Goal: Task Accomplishment & Management: Manage account settings

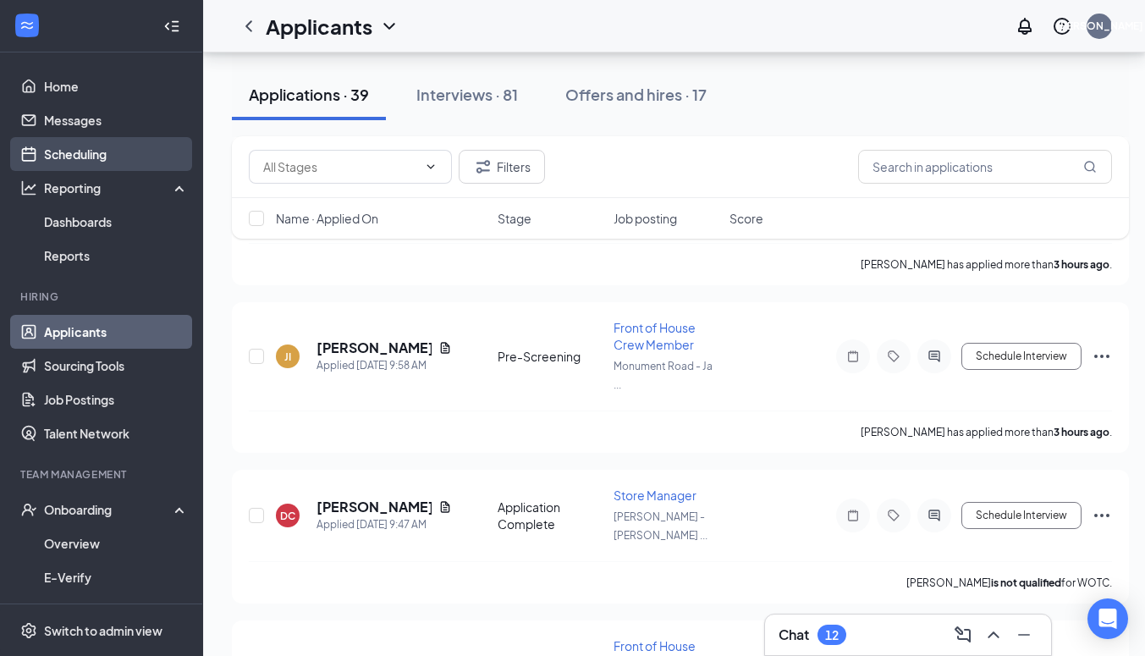
click at [81, 158] on link "Scheduling" at bounding box center [116, 154] width 145 height 34
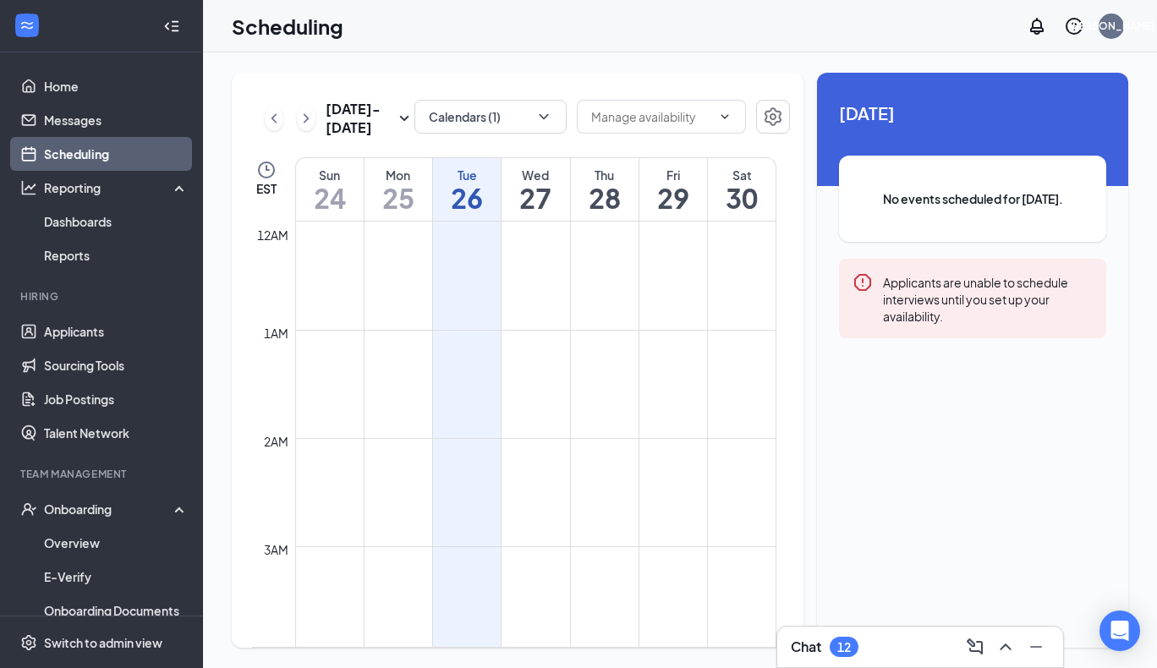
scroll to position [832, 0]
click at [519, 120] on button "Calendars (1)" at bounding box center [491, 117] width 152 height 34
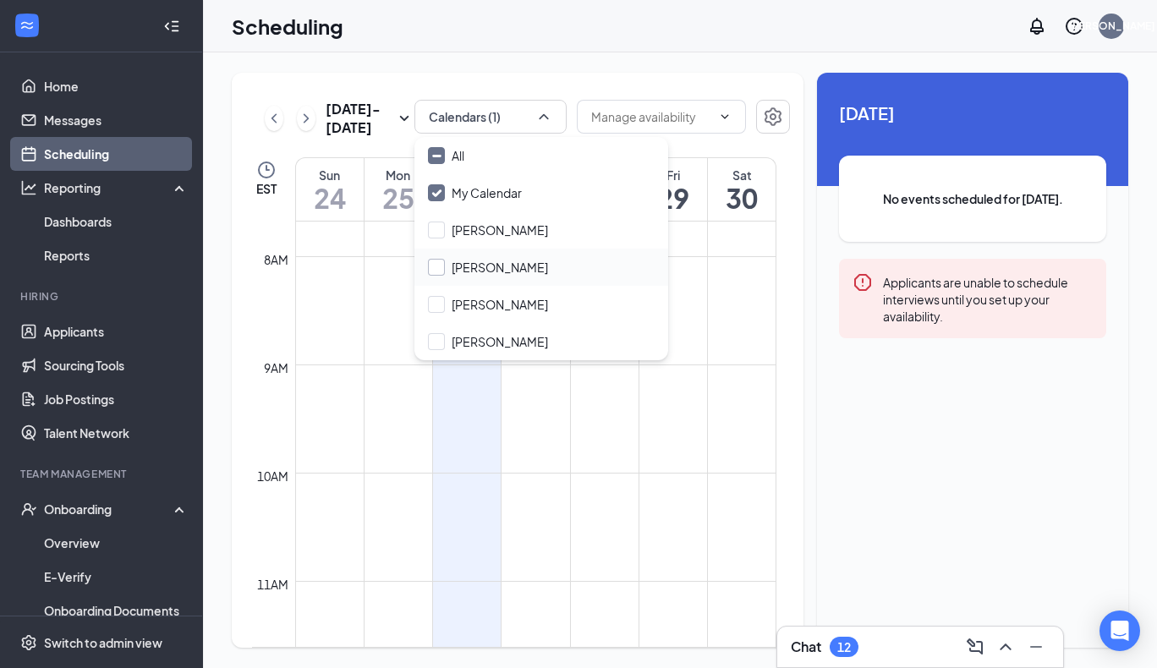
click at [441, 273] on input "[PERSON_NAME]" at bounding box center [488, 267] width 120 height 17
checkbox input "true"
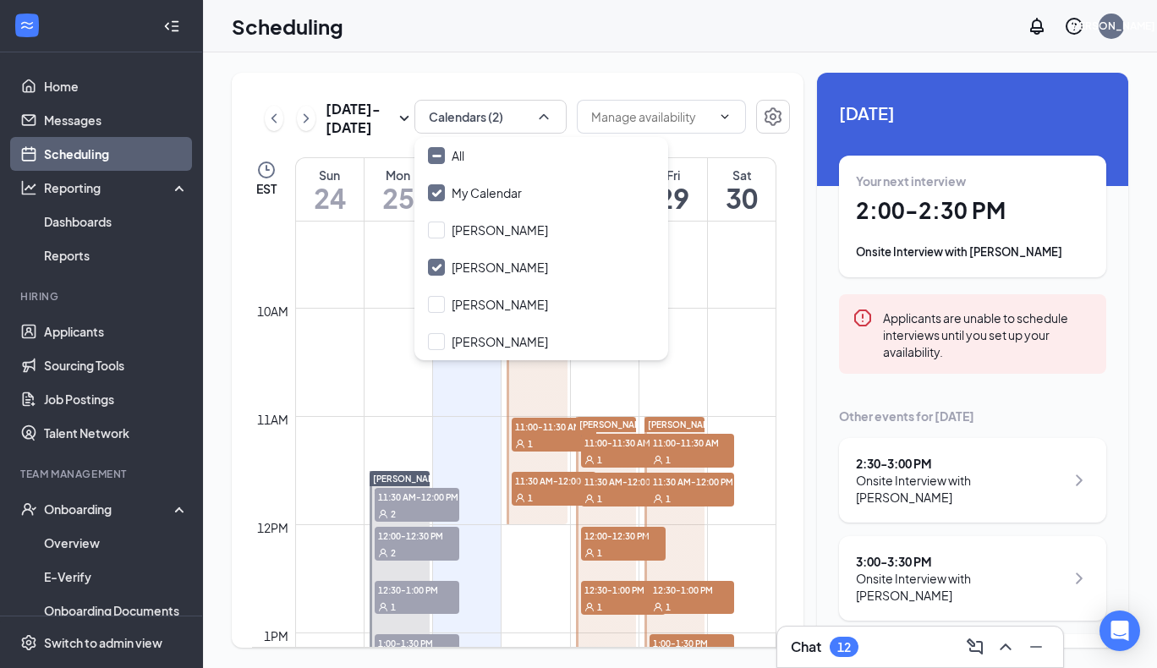
scroll to position [998, 0]
click at [413, 49] on div "Scheduling JA" at bounding box center [680, 26] width 954 height 52
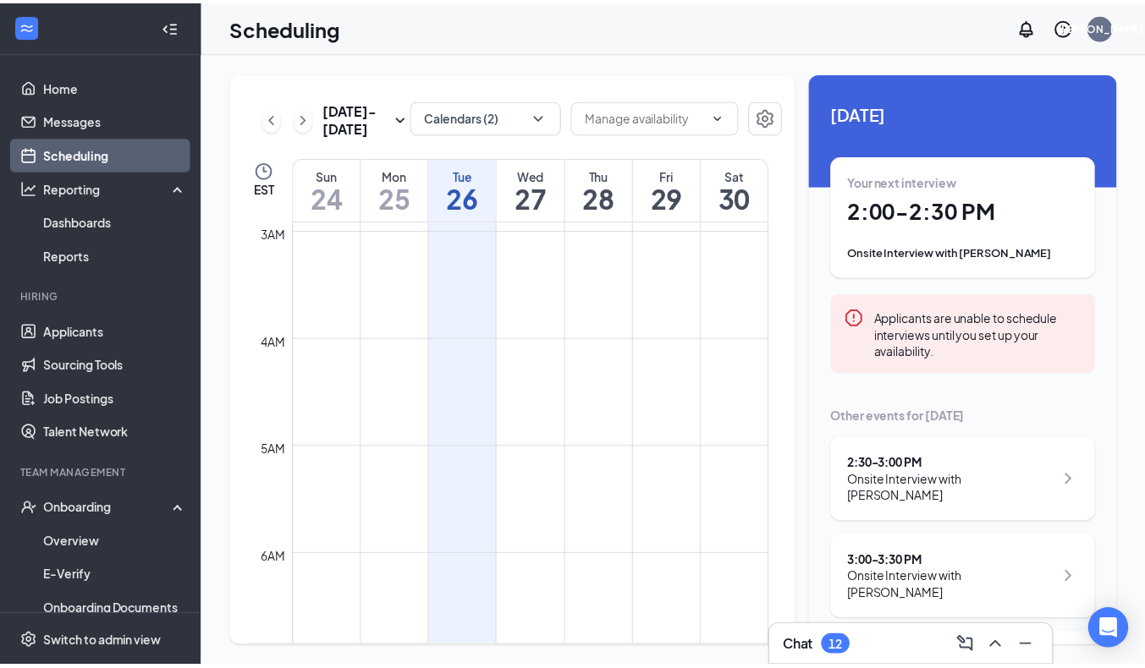
scroll to position [0, 0]
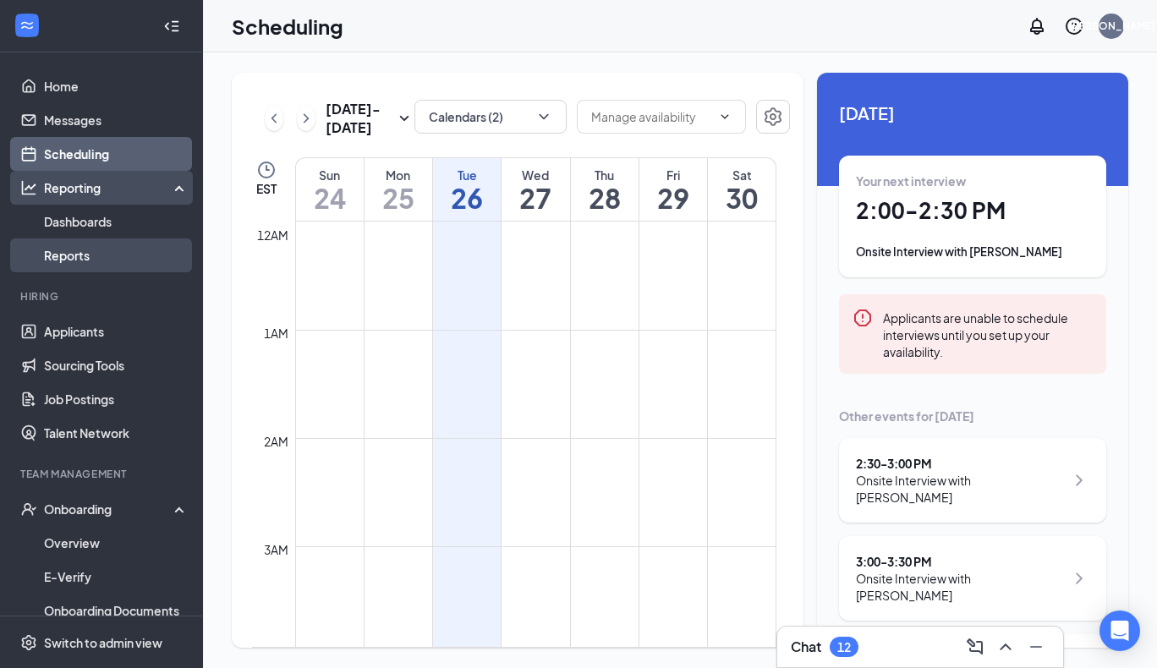
click at [76, 268] on link "Reports" at bounding box center [116, 256] width 145 height 34
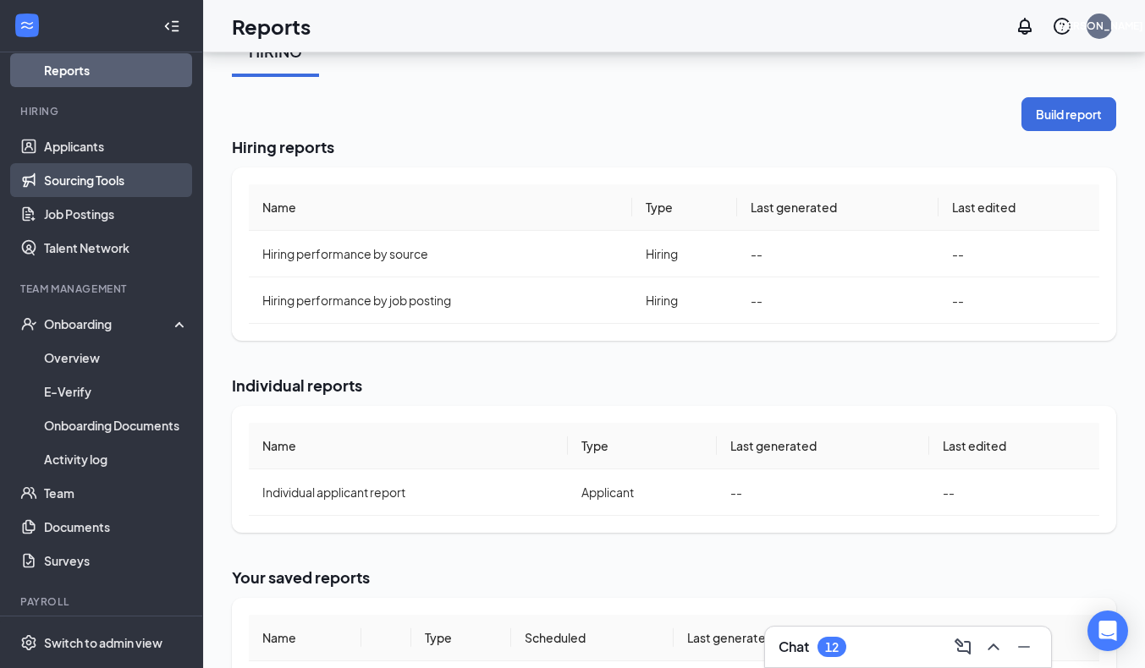
scroll to position [194, 0]
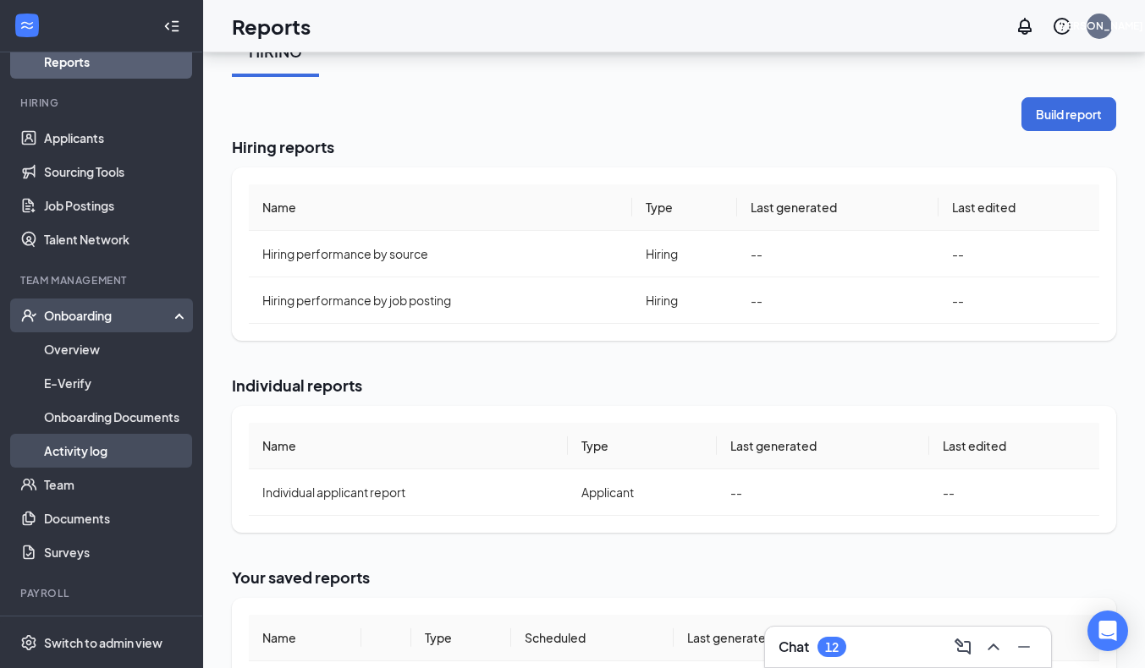
click at [90, 443] on link "Activity log" at bounding box center [116, 451] width 145 height 34
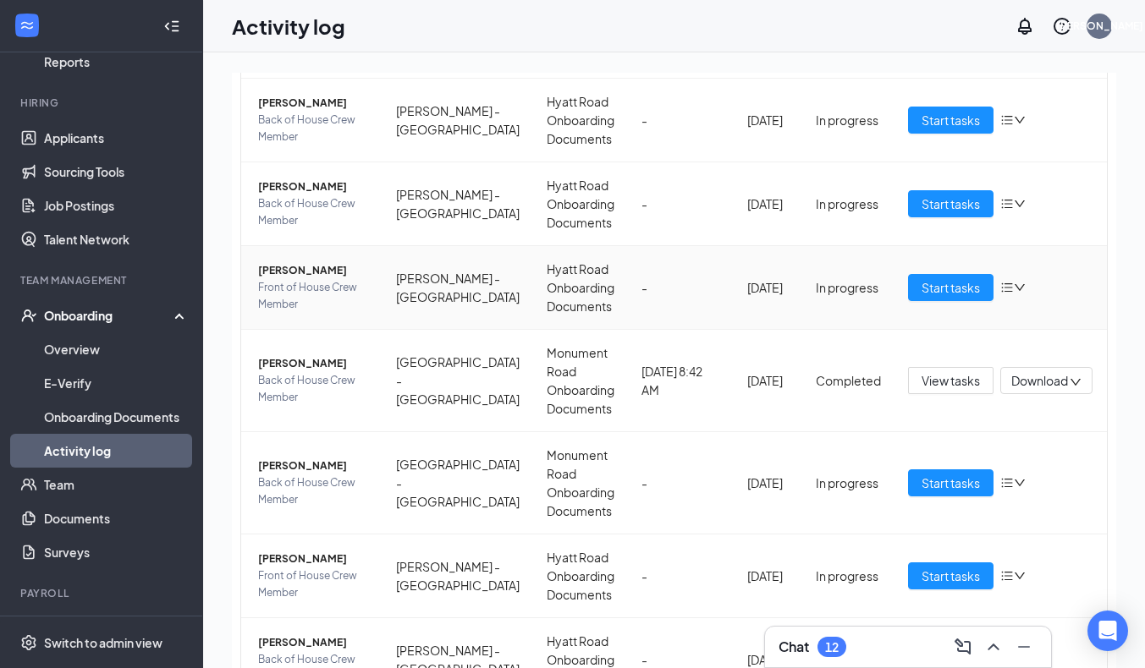
scroll to position [477, 0]
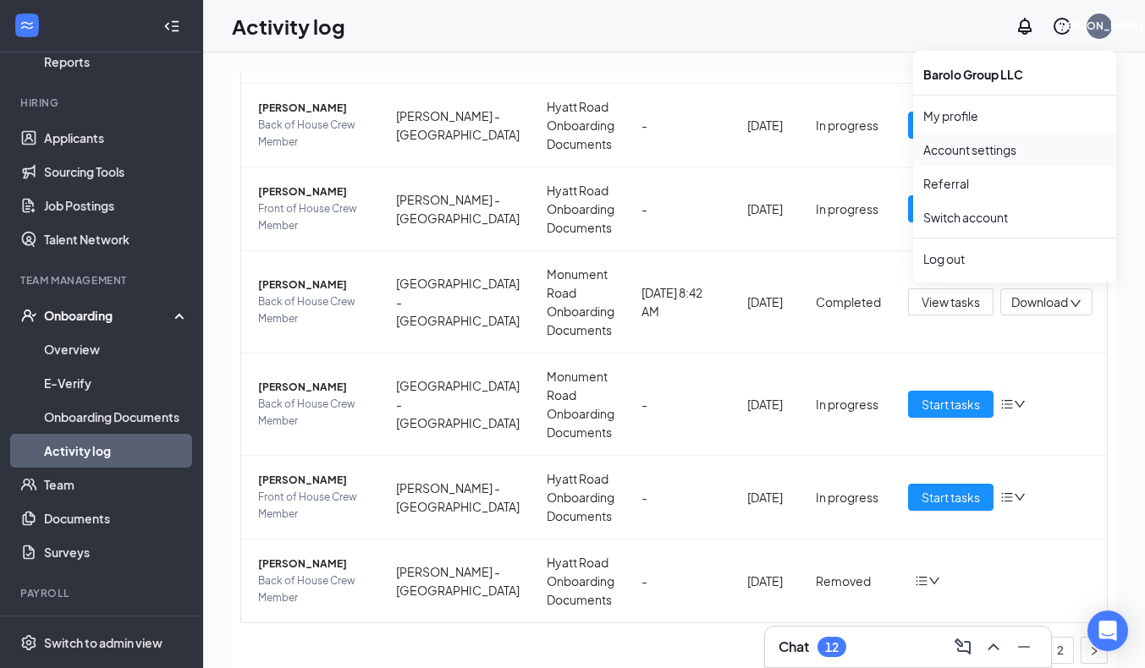
click at [988, 156] on link "Account settings" at bounding box center [1014, 149] width 183 height 17
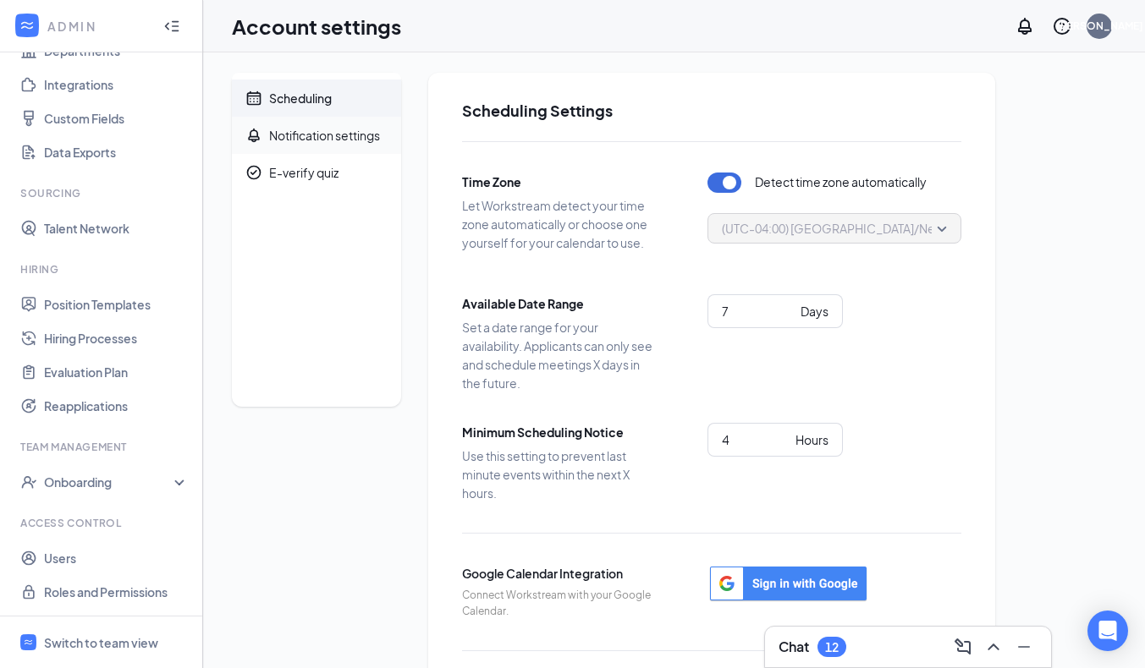
click at [355, 135] on div "Notification settings" at bounding box center [324, 135] width 111 height 17
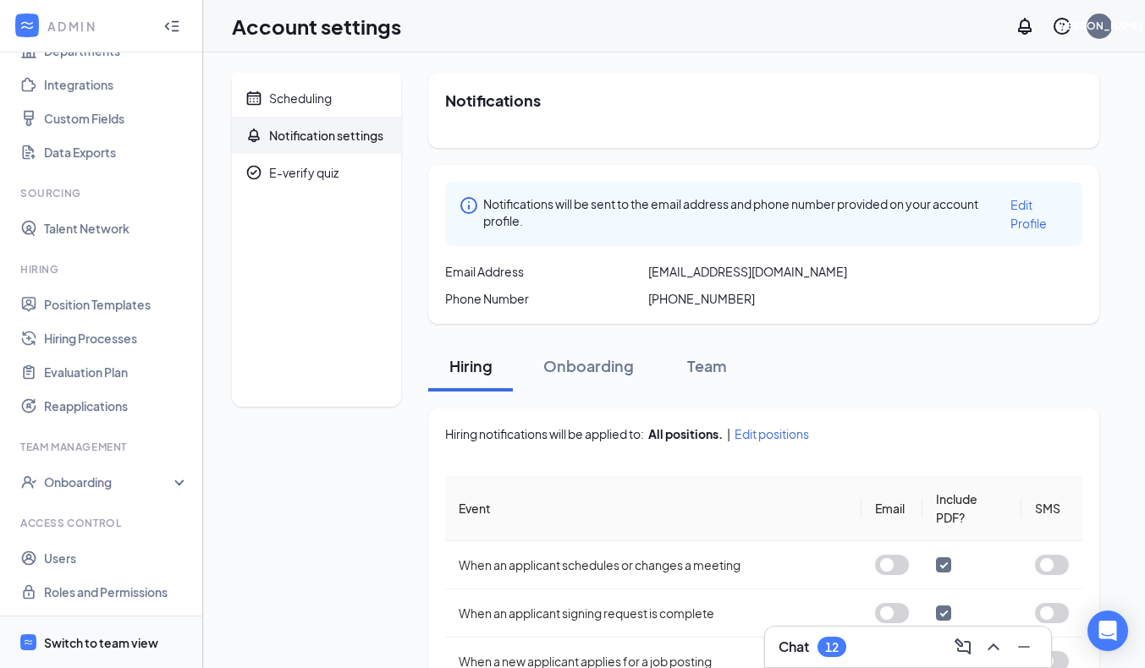
click at [118, 637] on div "Switch to team view" at bounding box center [101, 643] width 114 height 17
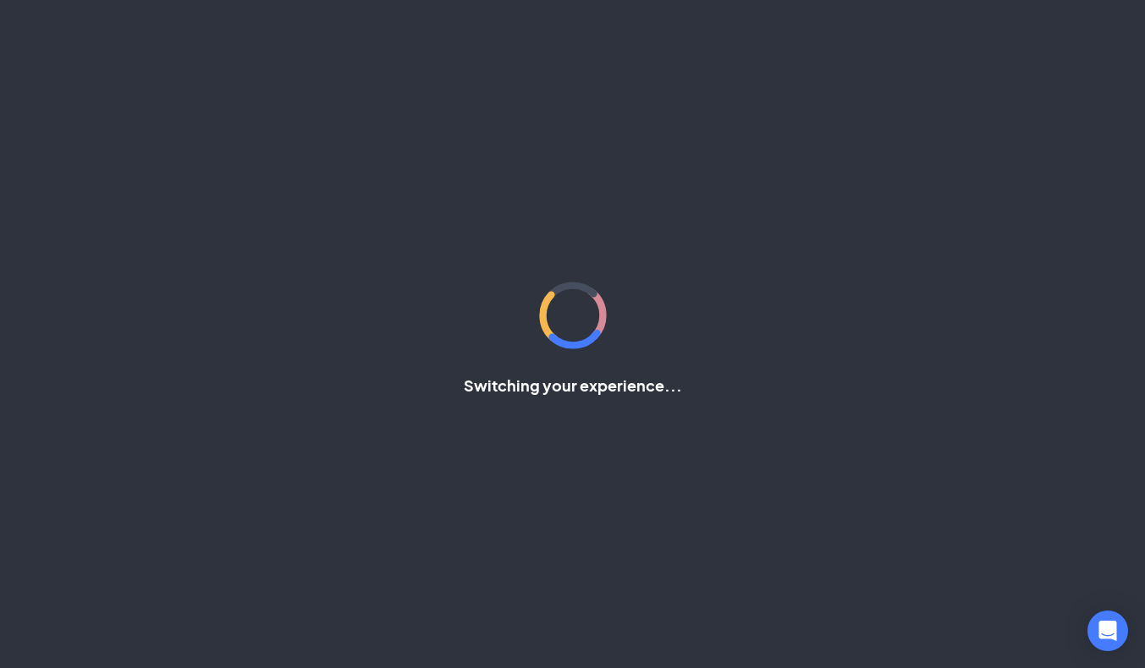
scroll to position [179, 0]
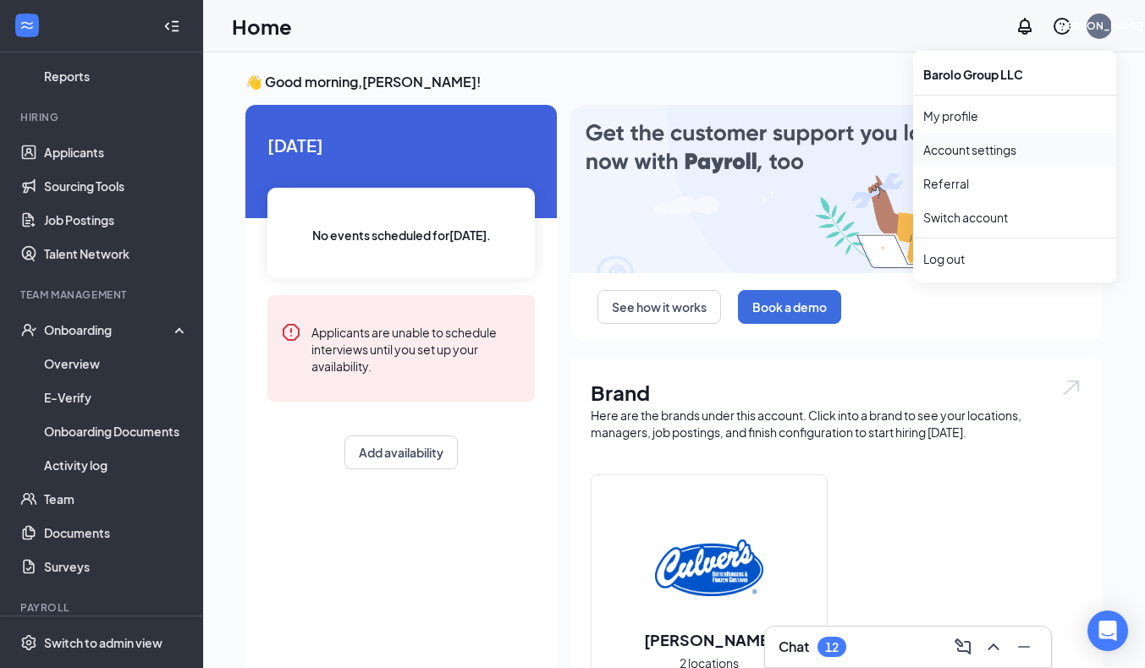
click at [965, 146] on link "Account settings" at bounding box center [1014, 149] width 183 height 17
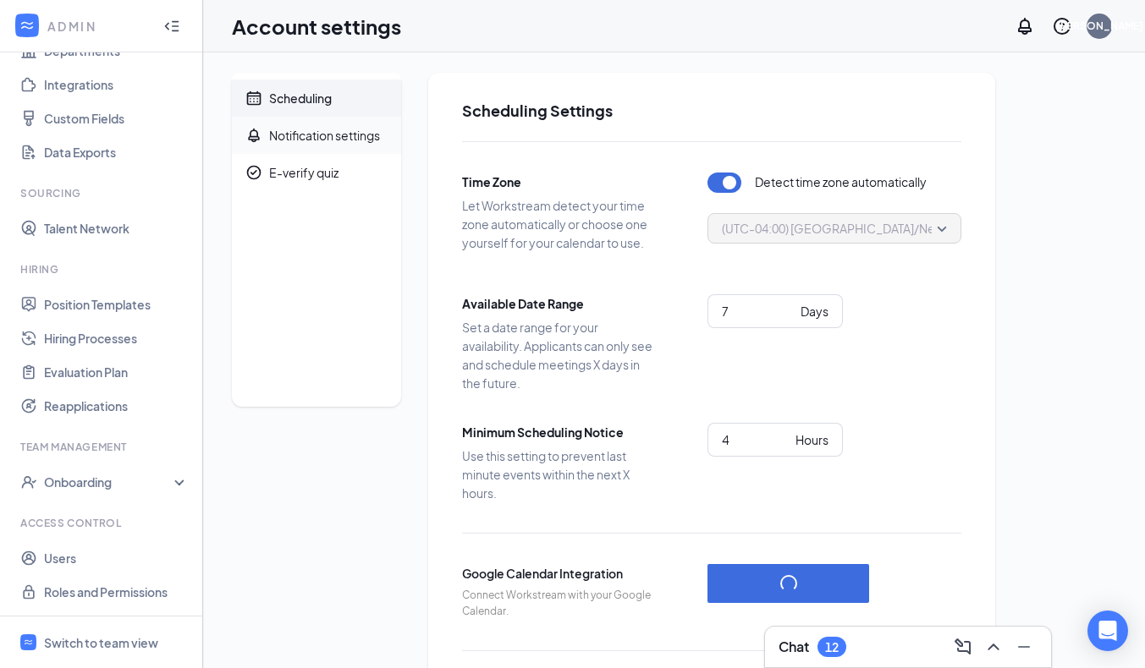
click at [368, 141] on div "Notification settings" at bounding box center [324, 135] width 111 height 17
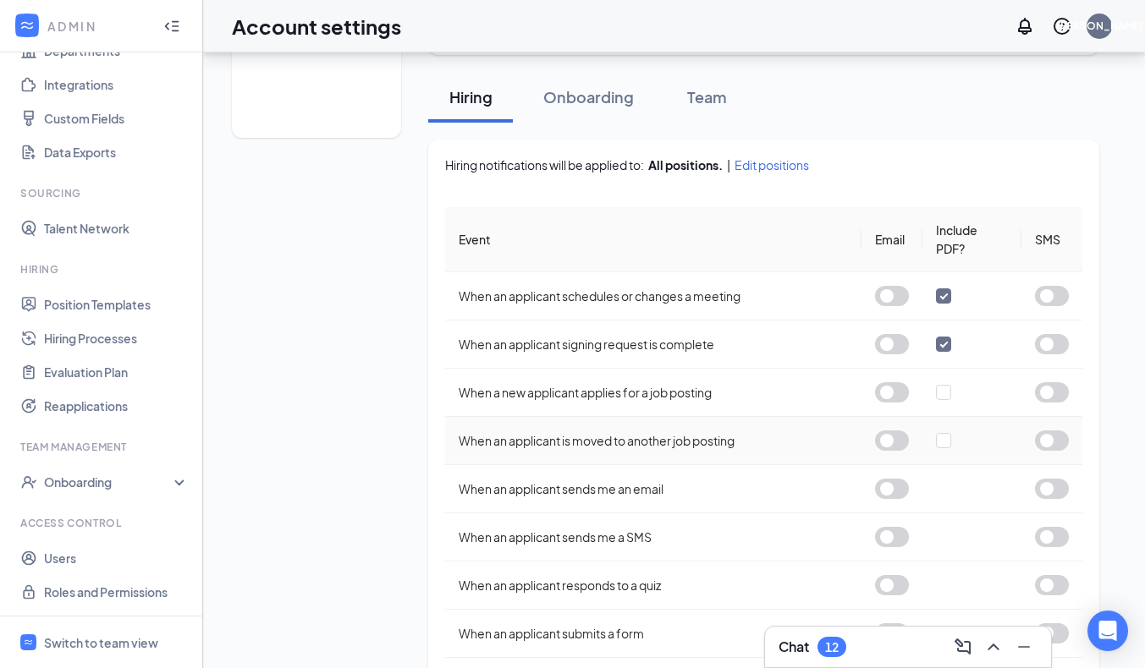
scroll to position [409, 0]
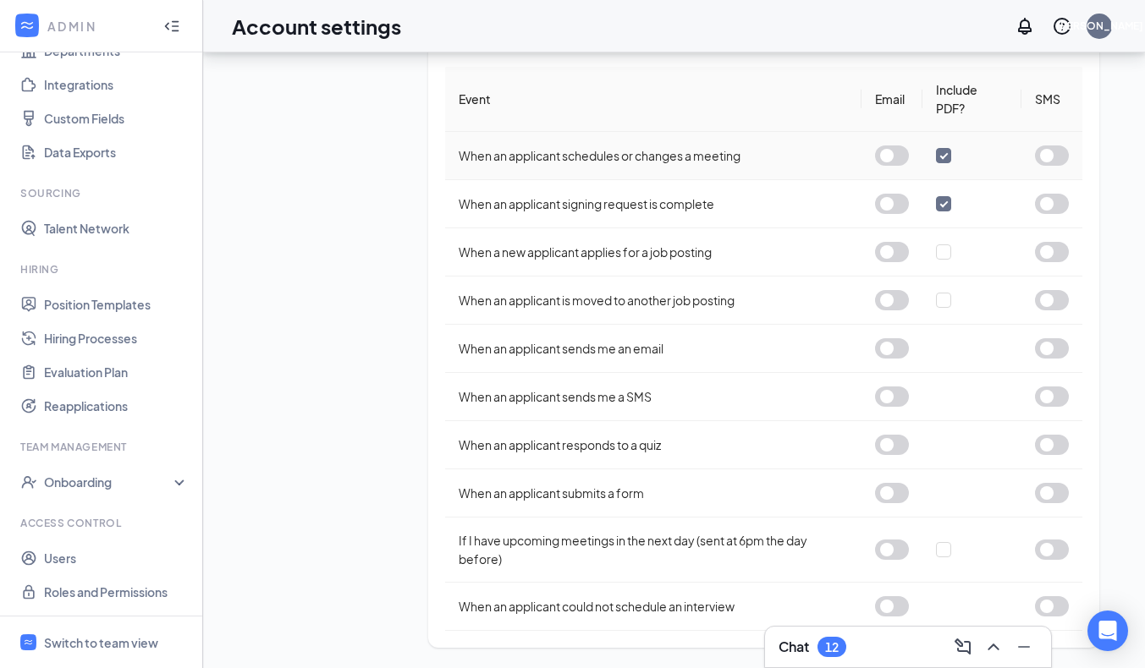
click at [944, 161] on input "checkbox" at bounding box center [943, 155] width 15 height 15
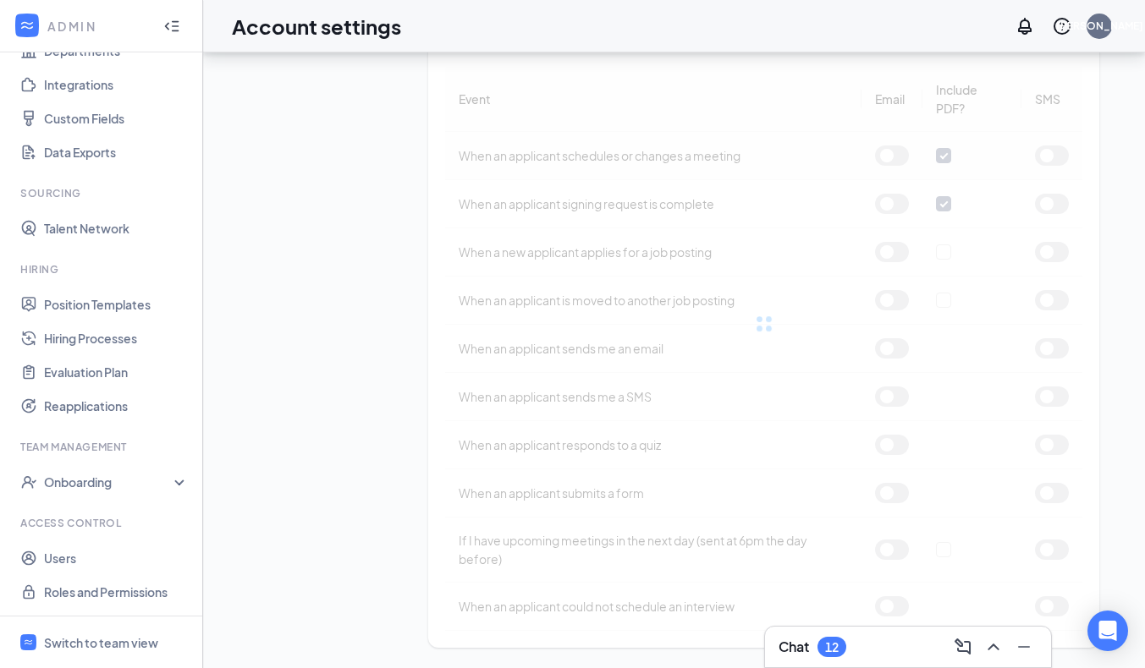
checkbox input "false"
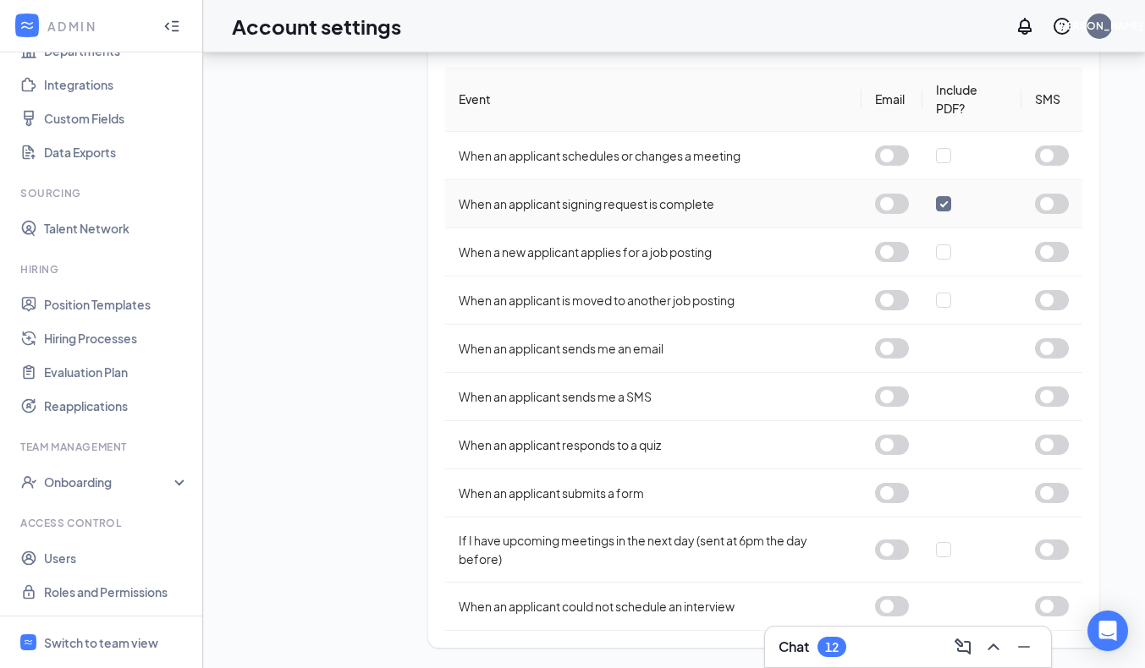
click at [940, 201] on input "checkbox" at bounding box center [943, 203] width 15 height 15
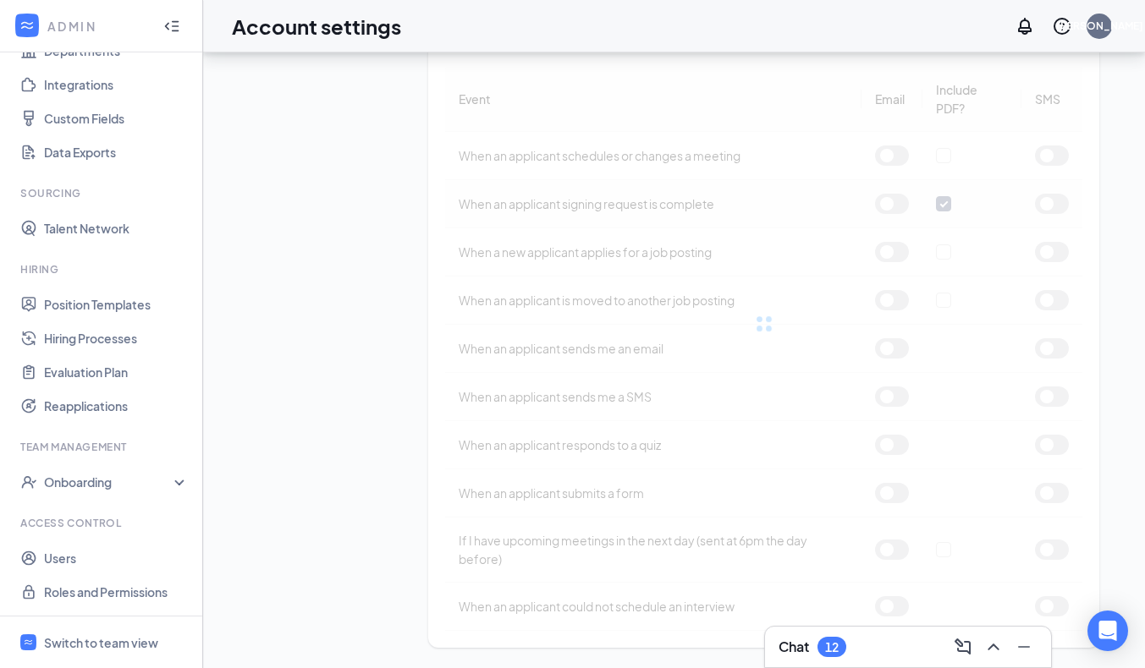
checkbox input "false"
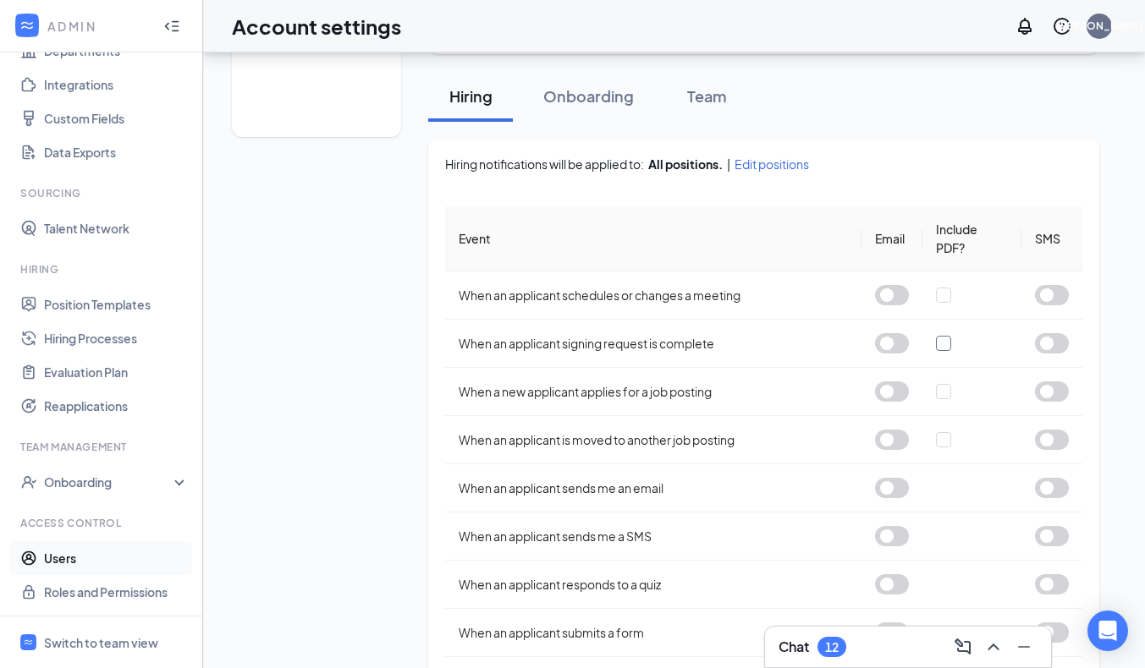
scroll to position [274, 0]
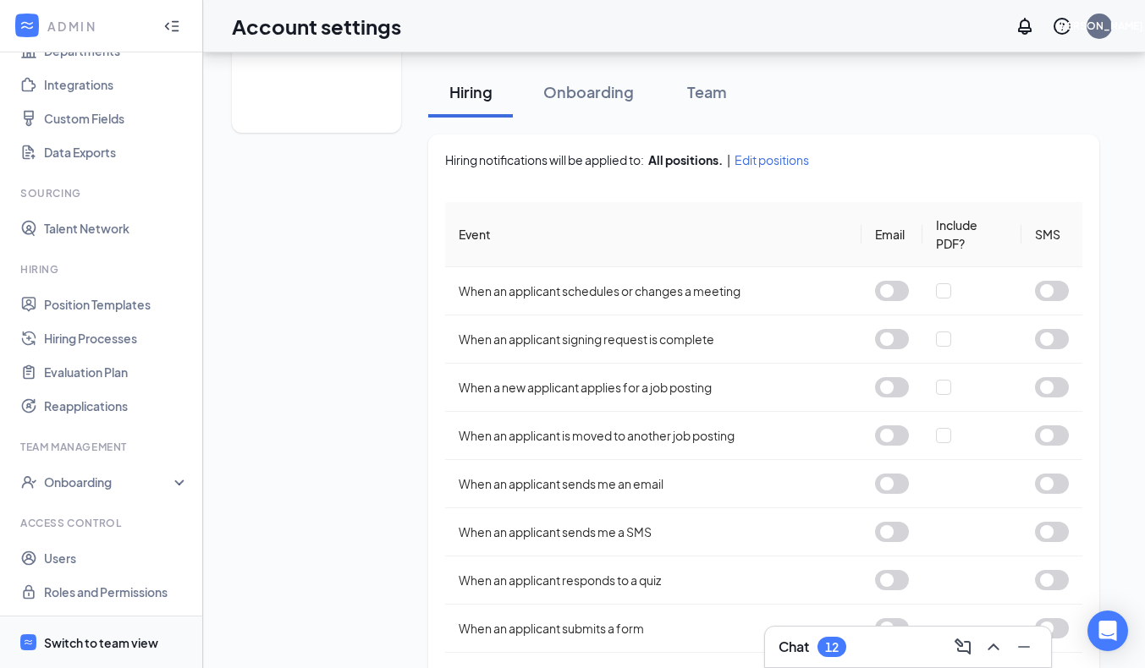
click at [85, 641] on div "Switch to team view" at bounding box center [101, 643] width 114 height 17
